Goal: Task Accomplishment & Management: Complete application form

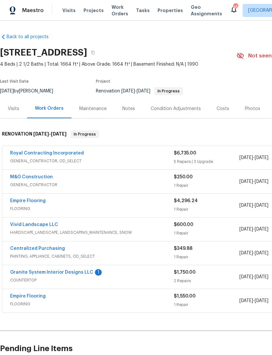
click at [76, 270] on link "Granite System Interior Designs LLC" at bounding box center [51, 272] width 83 height 5
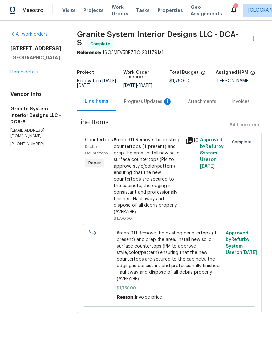
click at [142, 100] on div "Progress Updates 1" at bounding box center [148, 101] width 48 height 7
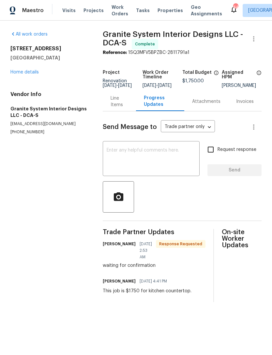
click at [136, 155] on textarea at bounding box center [151, 159] width 89 height 23
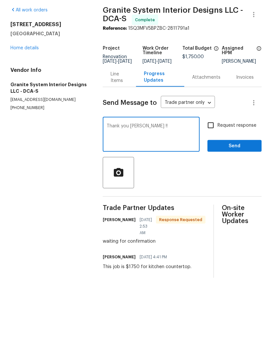
type textarea "Thank you Kadir !!"
click at [241, 166] on span "Send" at bounding box center [235, 170] width 44 height 8
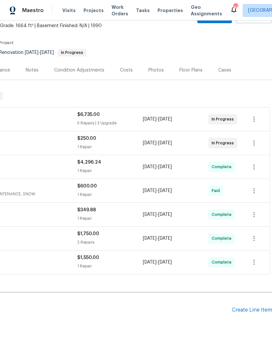
scroll to position [39, 97]
click at [250, 307] on div "Create Line Item" at bounding box center [252, 310] width 40 height 6
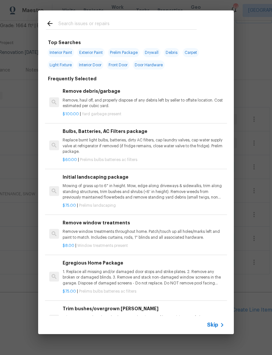
click at [81, 20] on input "text" at bounding box center [127, 25] width 138 height 10
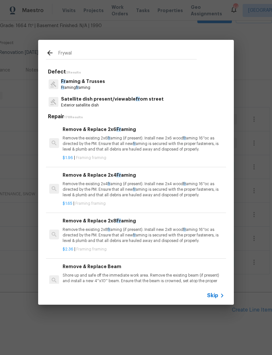
type input "Frywall"
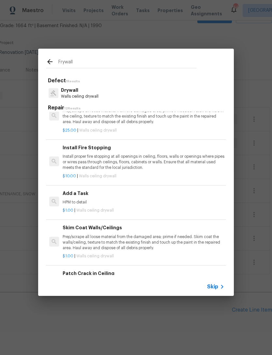
scroll to position [156, 0]
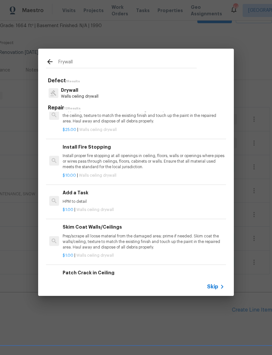
click at [79, 199] on p "HPM to detail" at bounding box center [144, 202] width 162 height 6
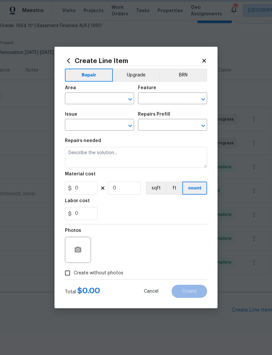
type input "Walls and Ceiling"
type input "Drywall"
type input "Add a Task $1.00"
type textarea "HPM to detail"
type input "1"
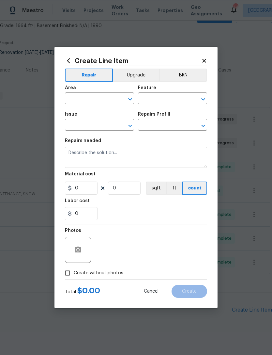
type input "1"
click at [130, 98] on icon "Open" at bounding box center [130, 99] width 8 height 8
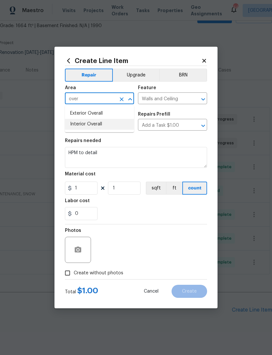
click at [94, 125] on li "Interior Overall" at bounding box center [99, 124] width 69 height 11
type input "Interior Overall"
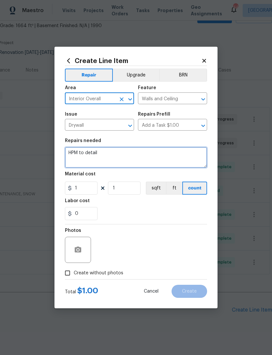
click at [111, 155] on textarea "HPM to detail" at bounding box center [136, 157] width 142 height 21
type textarea "H"
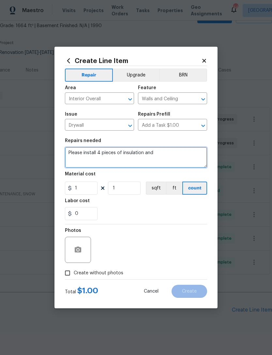
click at [100, 151] on textarea "Please install 4 pieces of insulation and" at bounding box center [136, 157] width 142 height 21
click at [113, 151] on textarea "Please install pieces of insulation and" at bounding box center [136, 157] width 142 height 21
click at [165, 152] on textarea "Please install insulation of insulation and" at bounding box center [136, 157] width 142 height 21
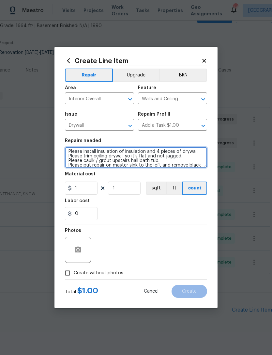
scroll to position [9, 0]
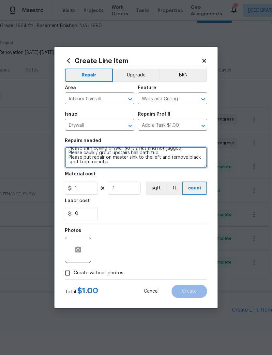
type textarea "Please install insulation of insulation and 4 pieces of drywall. Please trim ce…"
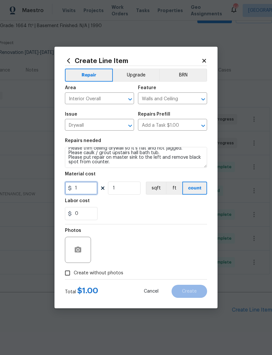
click at [89, 187] on input "1" at bounding box center [81, 187] width 33 height 13
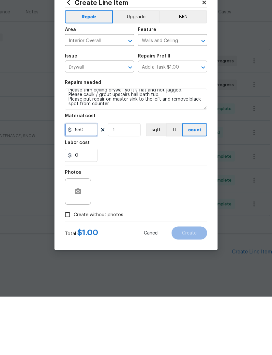
type input "550"
click at [70, 267] on input "Create without photos" at bounding box center [67, 273] width 12 height 12
checkbox input "true"
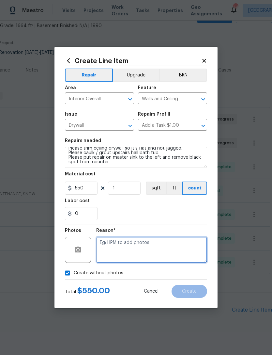
click at [129, 244] on textarea at bounding box center [151, 250] width 111 height 26
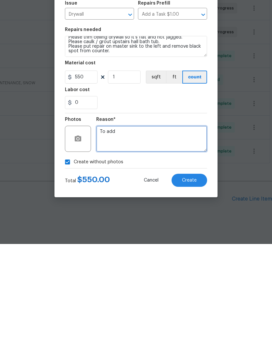
type textarea "To add"
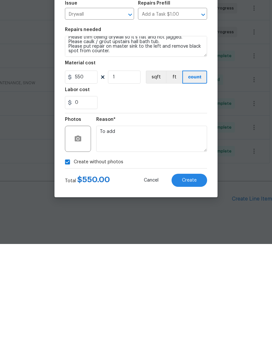
click at [195, 289] on span "Create" at bounding box center [189, 291] width 15 height 5
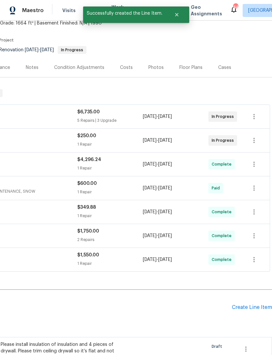
scroll to position [41, 97]
click at [246, 345] on icon "button" at bounding box center [246, 349] width 8 height 8
click at [209, 334] on div at bounding box center [136, 177] width 272 height 355
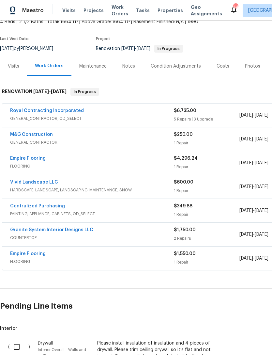
scroll to position [42, 0]
click at [18, 340] on input "checkbox" at bounding box center [19, 347] width 19 height 14
checkbox input "true"
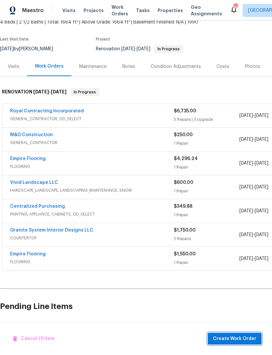
click at [252, 337] on span "Create Work Order" at bounding box center [234, 338] width 43 height 8
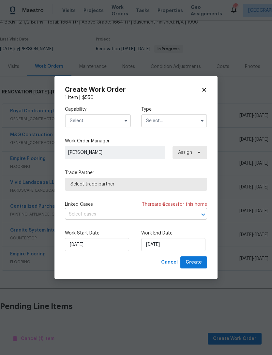
click at [127, 119] on icon "button" at bounding box center [125, 120] width 5 height 5
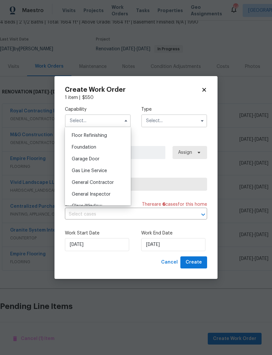
scroll to position [273, 0]
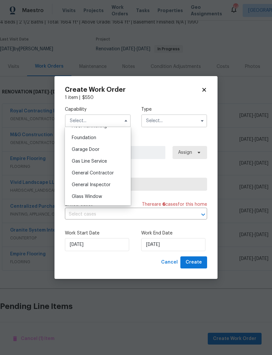
click at [105, 170] on div "General Contractor" at bounding box center [98, 173] width 63 height 12
type input "General Contractor"
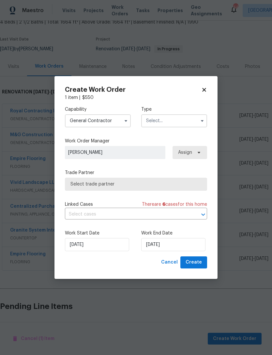
click at [193, 116] on input "text" at bounding box center [174, 120] width 66 height 13
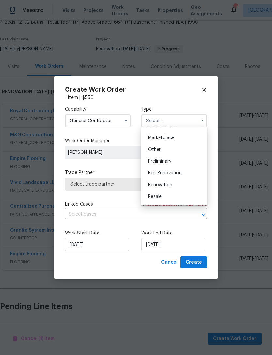
scroll to position [115, 0]
click at [161, 184] on span "Renovation" at bounding box center [160, 183] width 24 height 5
type input "Renovation"
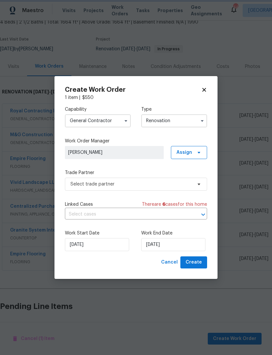
scroll to position [0, 0]
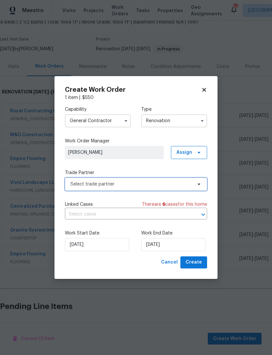
click at [200, 184] on icon at bounding box center [199, 184] width 3 height 2
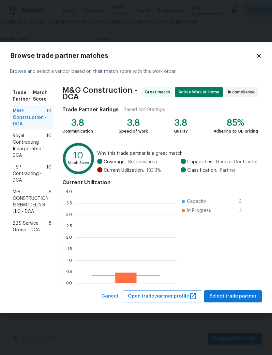
scroll to position [91, 101]
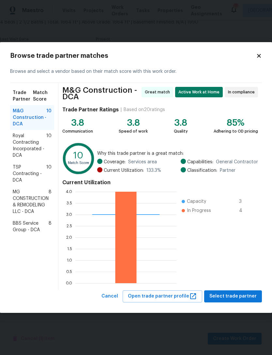
click at [36, 145] on span "Royal Contracting Incorporated - DCA" at bounding box center [30, 145] width 34 height 26
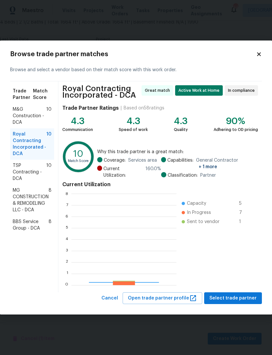
scroll to position [91, 105]
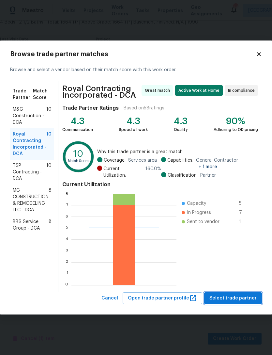
click at [244, 294] on span "Select trade partner" at bounding box center [232, 298] width 47 height 8
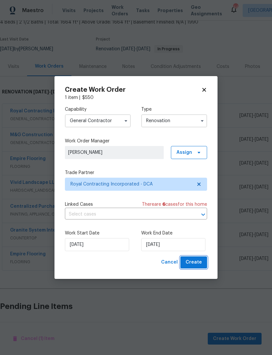
click at [198, 265] on span "Create" at bounding box center [194, 262] width 16 height 8
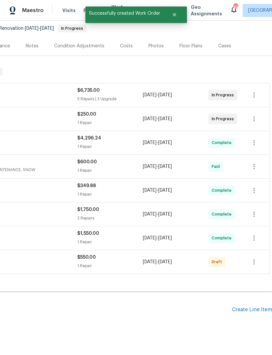
scroll to position [62, 97]
click at [256, 258] on icon "button" at bounding box center [254, 262] width 8 height 8
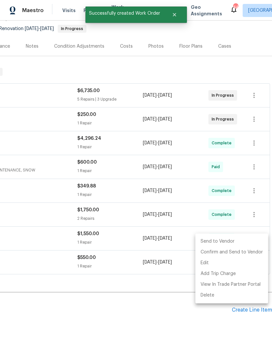
click at [225, 240] on li "Send to Vendor" at bounding box center [231, 241] width 73 height 11
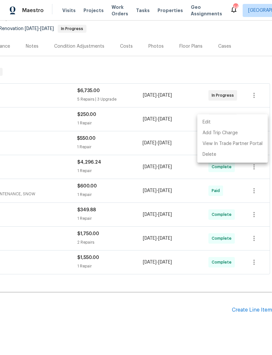
click at [144, 305] on div at bounding box center [136, 177] width 272 height 355
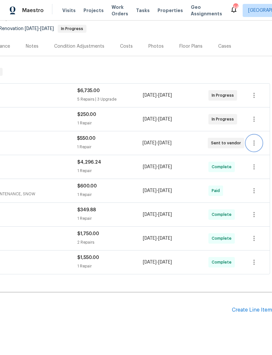
scroll to position [0, 0]
